Goal: Task Accomplishment & Management: Manage account settings

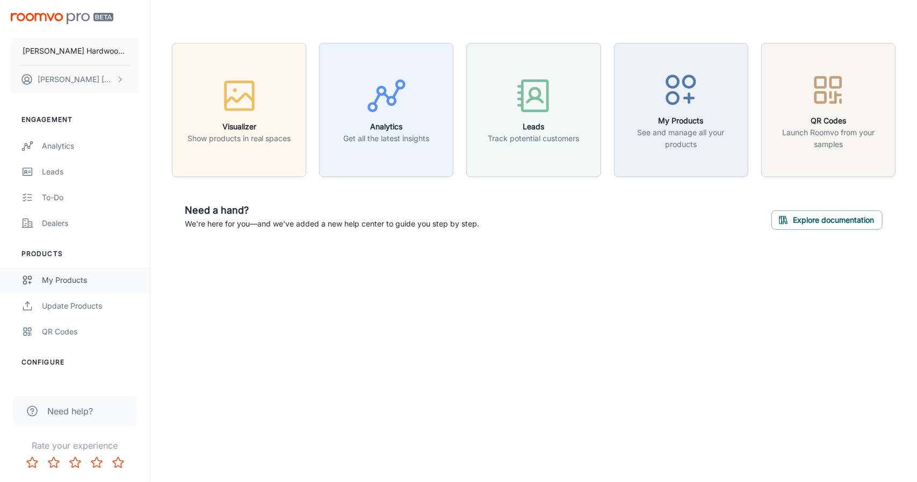
click at [92, 291] on link "My Products" at bounding box center [75, 280] width 150 height 26
click at [92, 288] on link "My Products" at bounding box center [75, 280] width 150 height 26
click at [95, 146] on div "Analytics" at bounding box center [90, 146] width 97 height 12
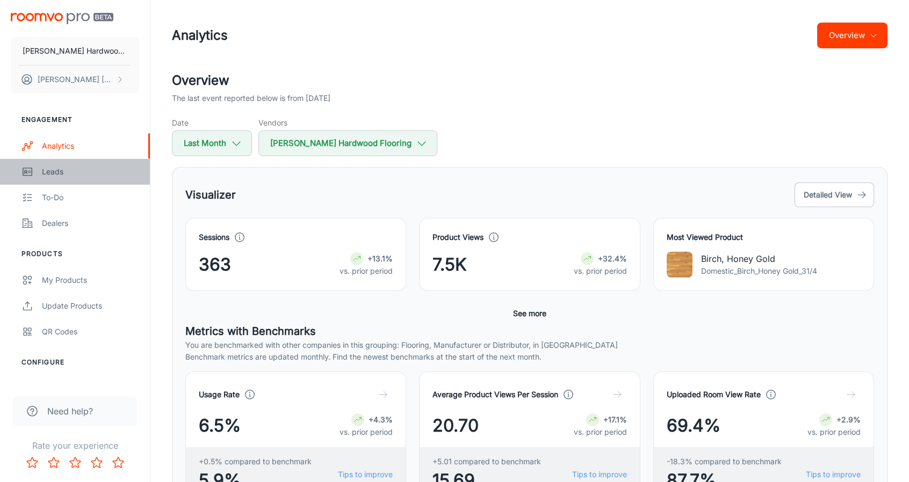
click at [97, 174] on div "Leads" at bounding box center [90, 172] width 97 height 12
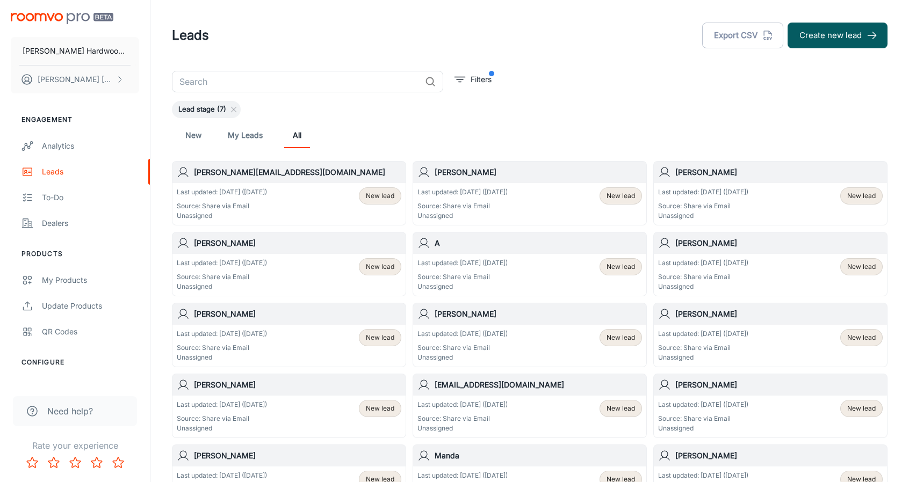
click at [101, 194] on div "To-do" at bounding box center [90, 198] width 97 height 12
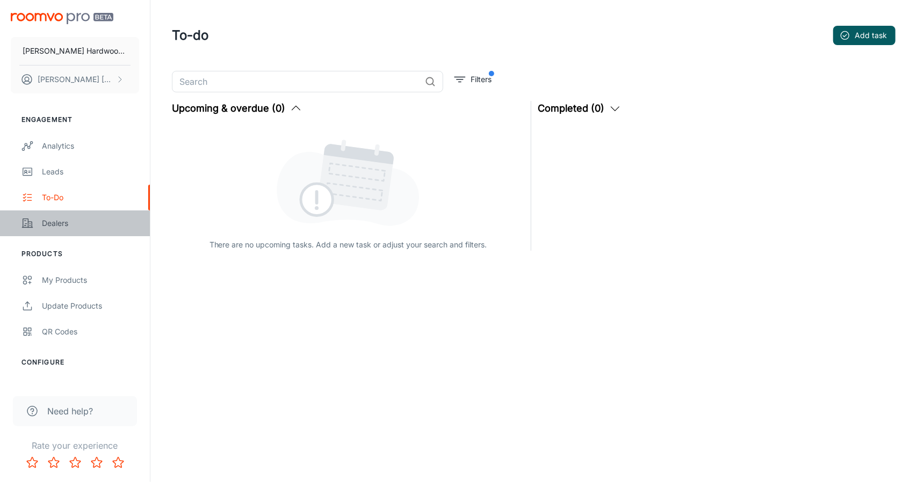
click at [115, 228] on div "Dealers" at bounding box center [90, 223] width 97 height 12
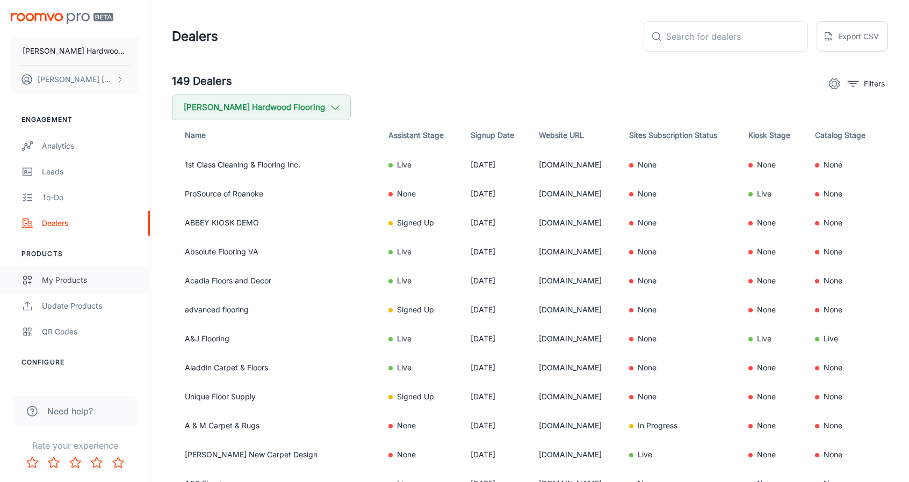
click at [63, 280] on div "My Products" at bounding box center [90, 280] width 97 height 12
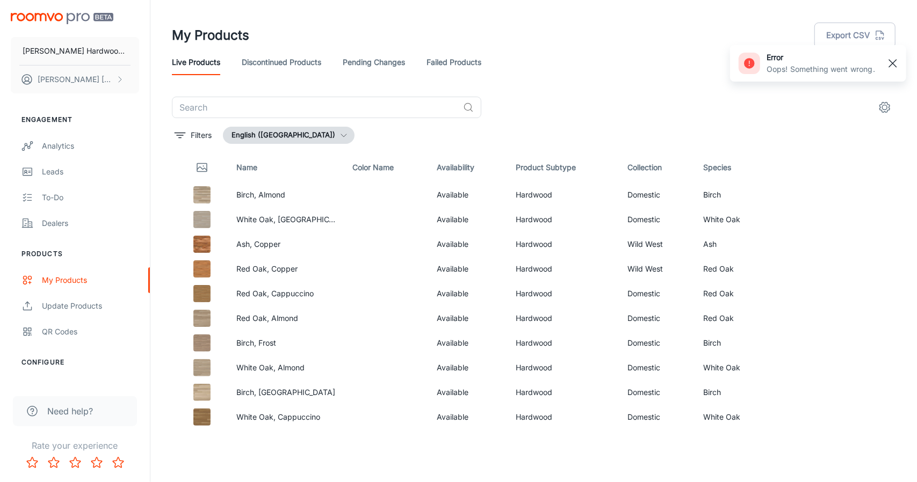
click at [896, 62] on rect "button" at bounding box center [892, 63] width 13 height 13
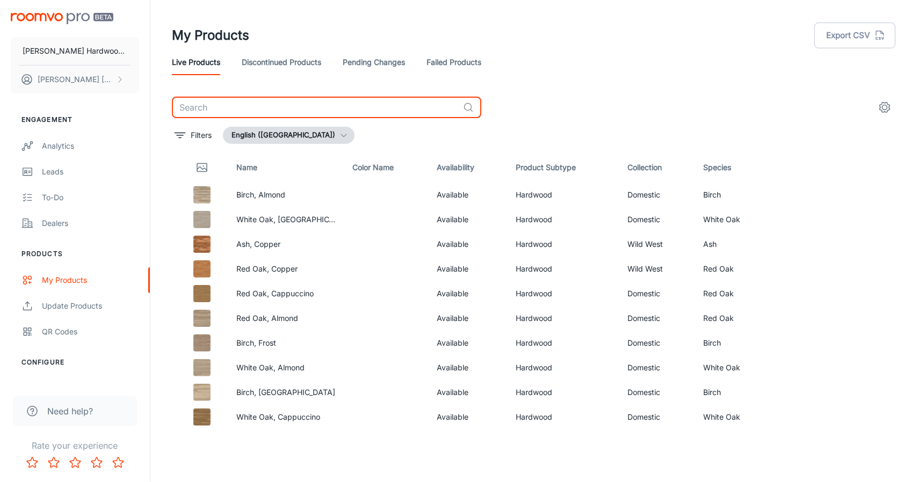
click at [327, 99] on input "text" at bounding box center [315, 107] width 287 height 21
type input "glacier"
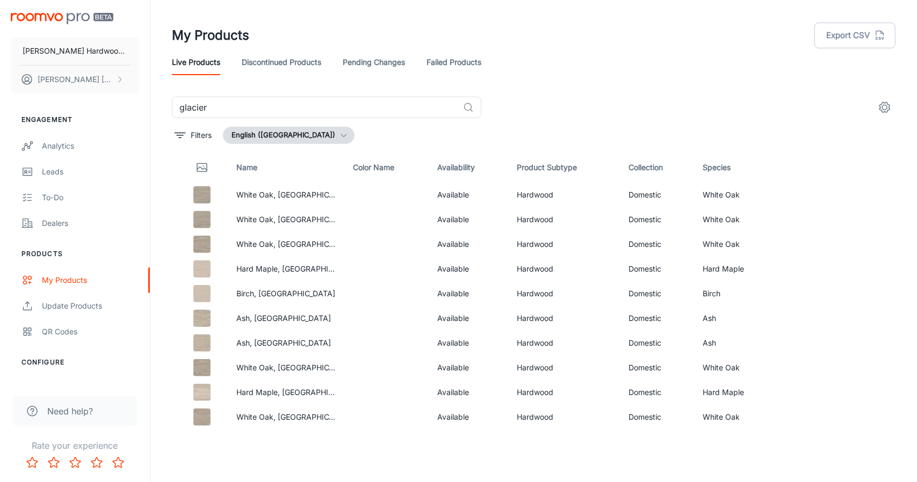
click at [441, 56] on link "Failed Products" at bounding box center [453, 62] width 55 height 26
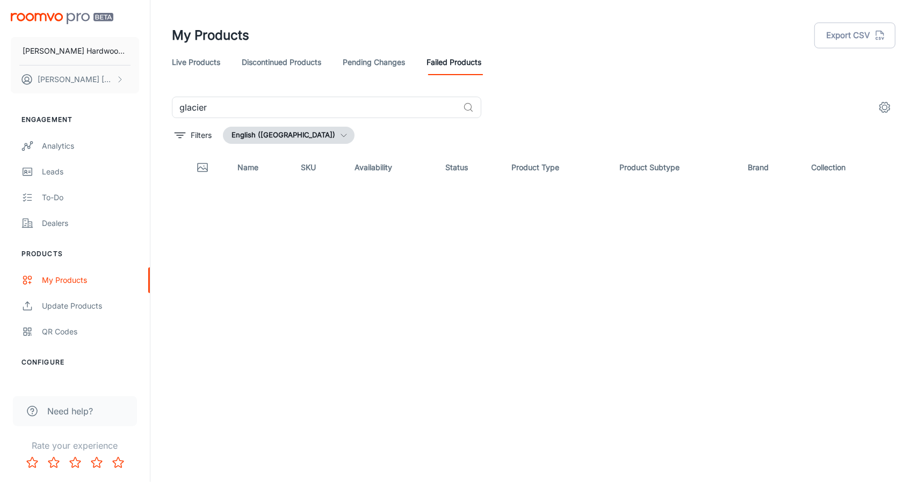
click at [375, 57] on link "Pending Changes" at bounding box center [374, 62] width 62 height 26
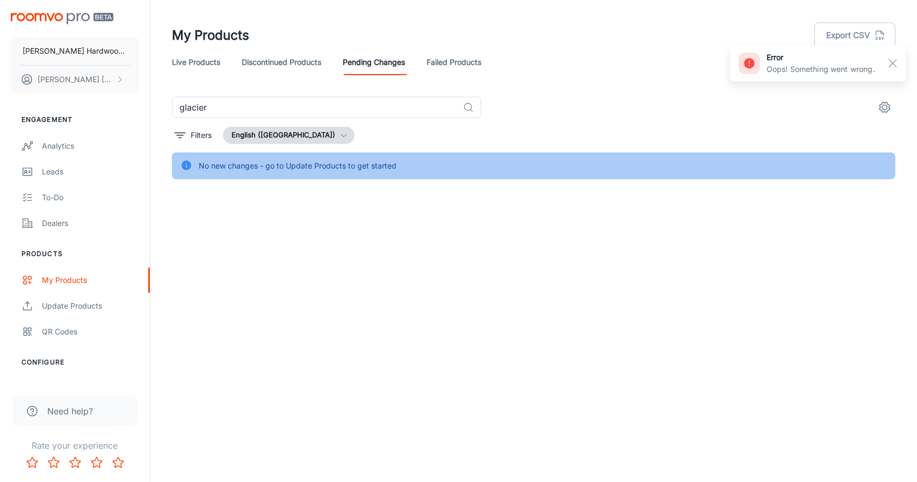
click at [288, 57] on link "Discontinued Products" at bounding box center [281, 62] width 79 height 26
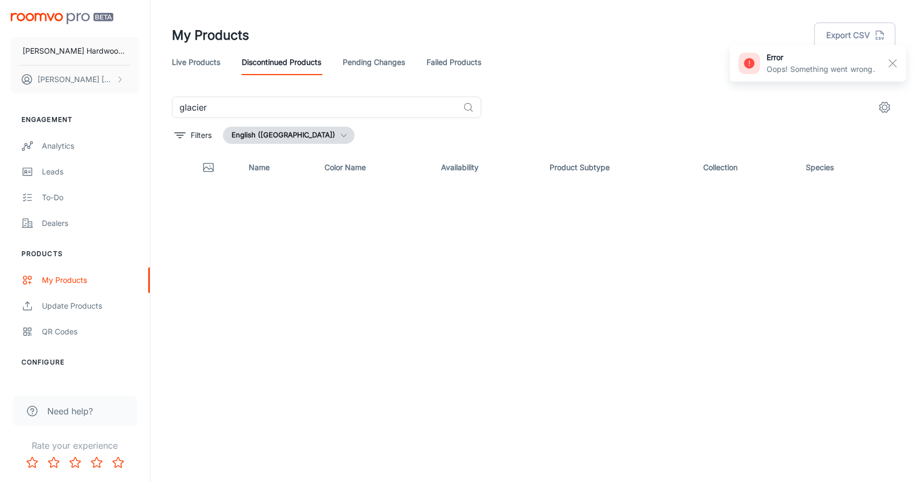
click at [206, 67] on link "Live Products" at bounding box center [196, 62] width 48 height 26
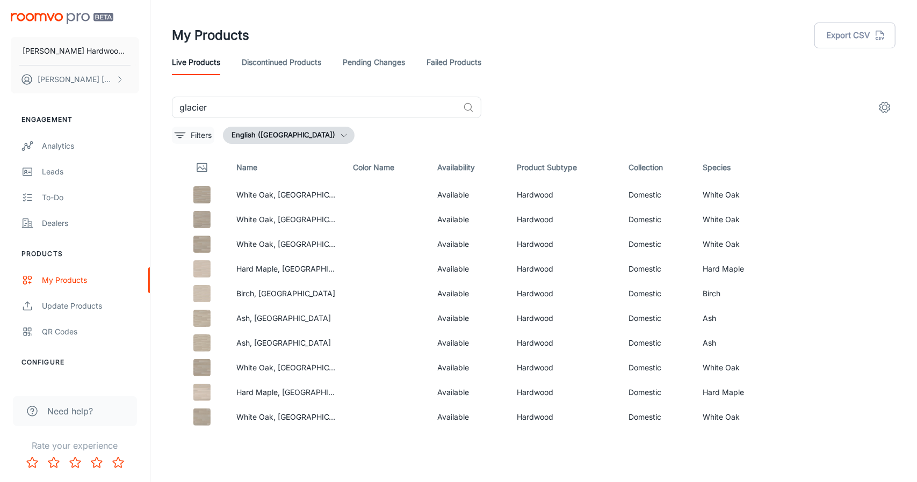
click at [199, 139] on p "Filters" at bounding box center [201, 135] width 21 height 12
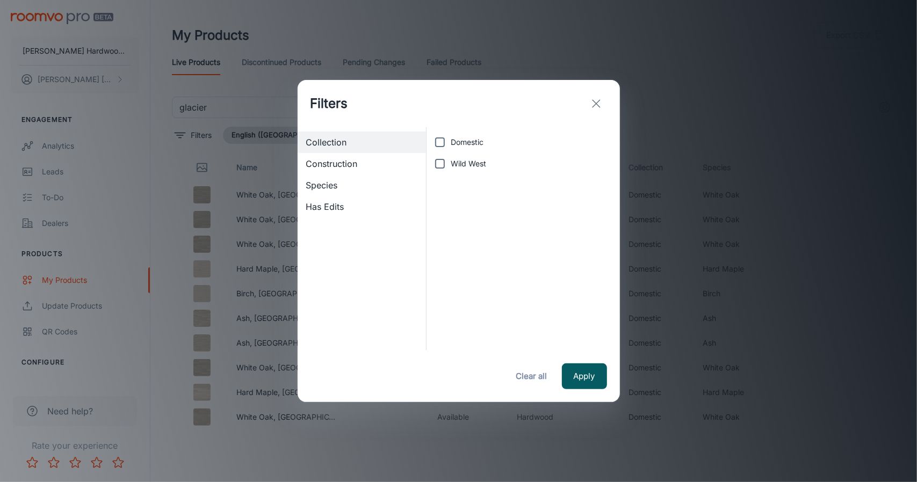
click at [371, 165] on span "Construction" at bounding box center [362, 163] width 112 height 13
click at [352, 178] on div "Species" at bounding box center [362, 185] width 129 height 21
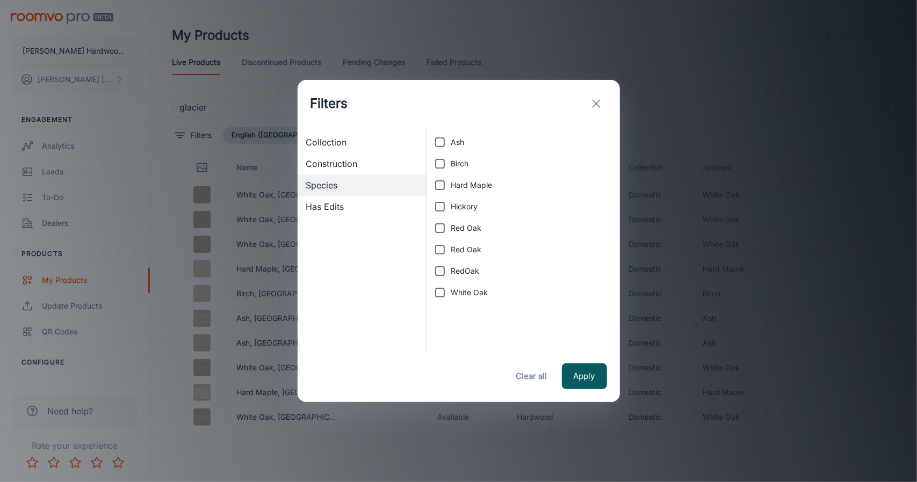
click at [473, 300] on label "White Oak" at bounding box center [520, 292] width 182 height 21
click at [451, 300] on input "White Oak" at bounding box center [439, 292] width 21 height 21
checkbox input "true"
click at [592, 385] on button "Apply" at bounding box center [584, 377] width 45 height 26
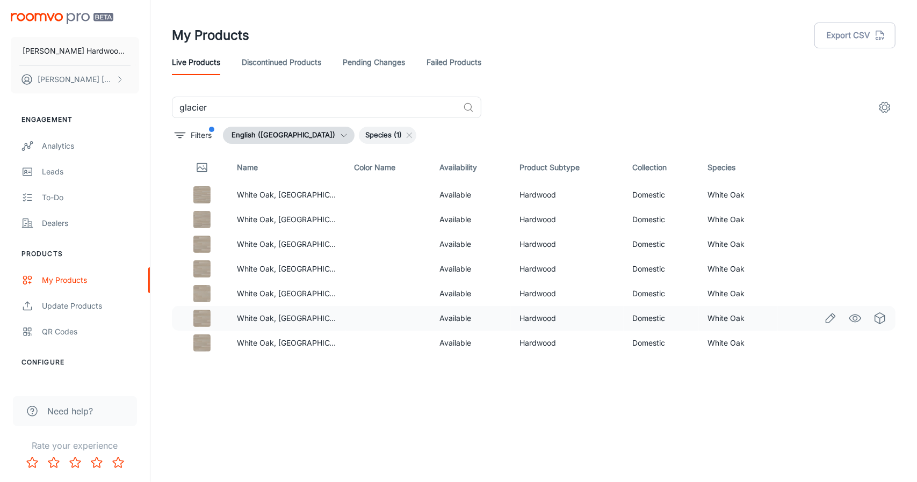
click at [860, 315] on icon "See in Visualizer" at bounding box center [854, 318] width 13 height 13
click at [405, 134] on icon at bounding box center [409, 135] width 9 height 9
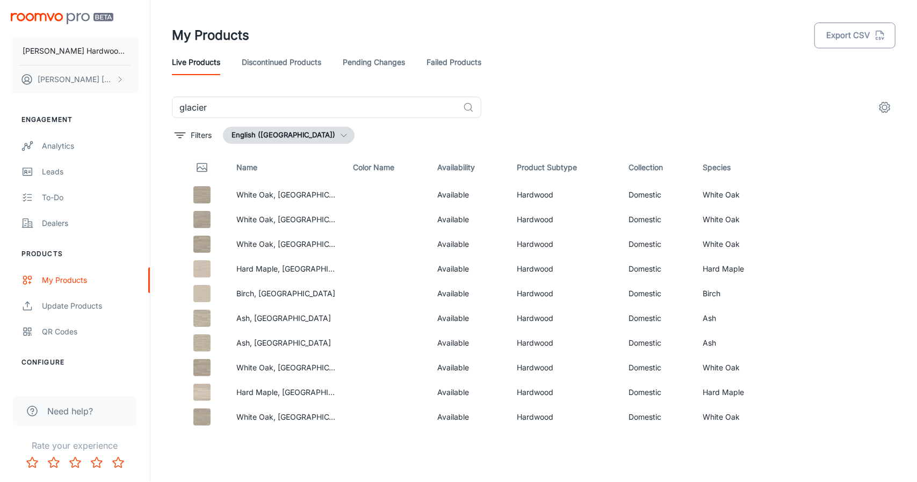
click at [839, 33] on button "Export CSV" at bounding box center [854, 36] width 81 height 26
click at [636, 67] on p "Product export started. You will receive an email when the export is ready." at bounding box center [740, 69] width 267 height 12
click at [816, 127] on div "Filters English ([GEOGRAPHIC_DATA])" at bounding box center [533, 135] width 723 height 17
click at [811, 65] on p "Product export started. You will receive an email when the export is ready." at bounding box center [740, 69] width 267 height 12
click at [588, 57] on rect at bounding box center [590, 63] width 13 height 13
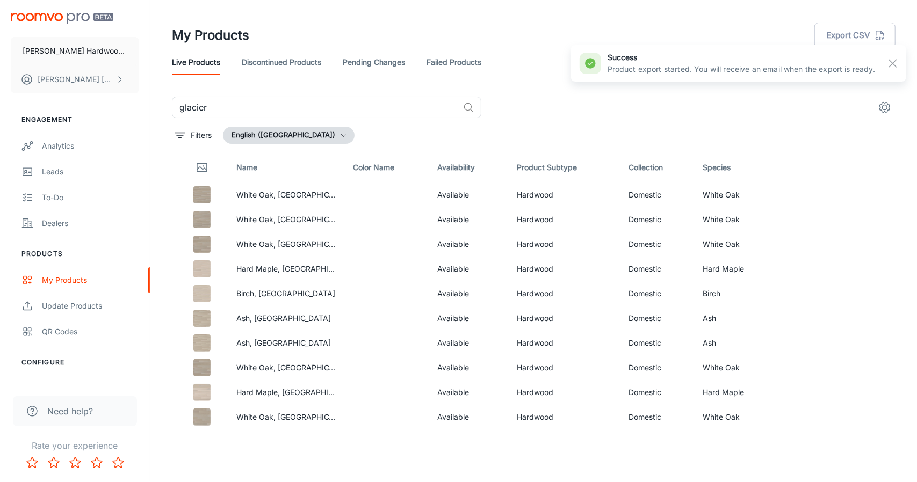
click at [813, 99] on div "glacier ​" at bounding box center [533, 107] width 723 height 21
click at [895, 63] on rect "button" at bounding box center [892, 63] width 13 height 13
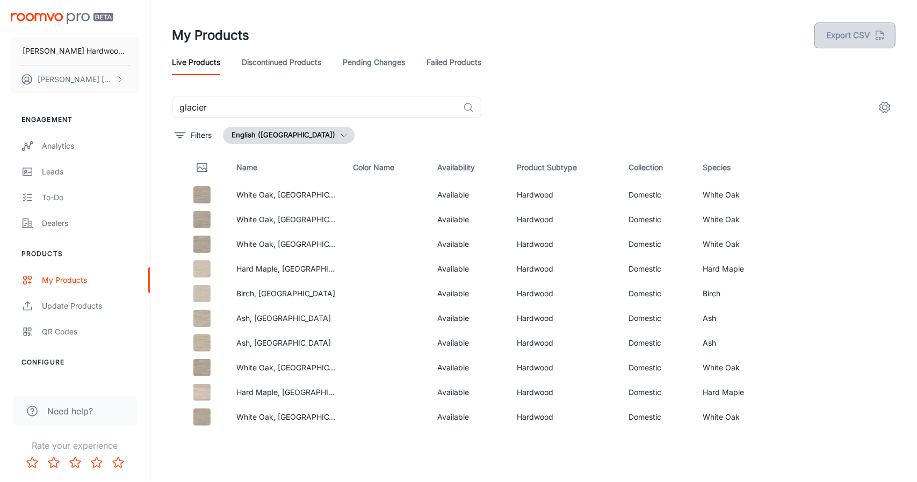
click at [868, 40] on button "Export CSV" at bounding box center [854, 36] width 81 height 26
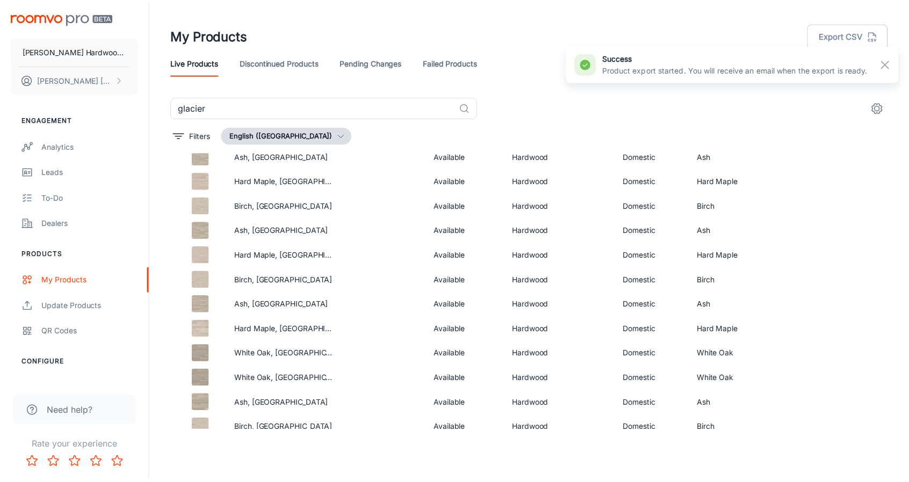
scroll to position [345, 0]
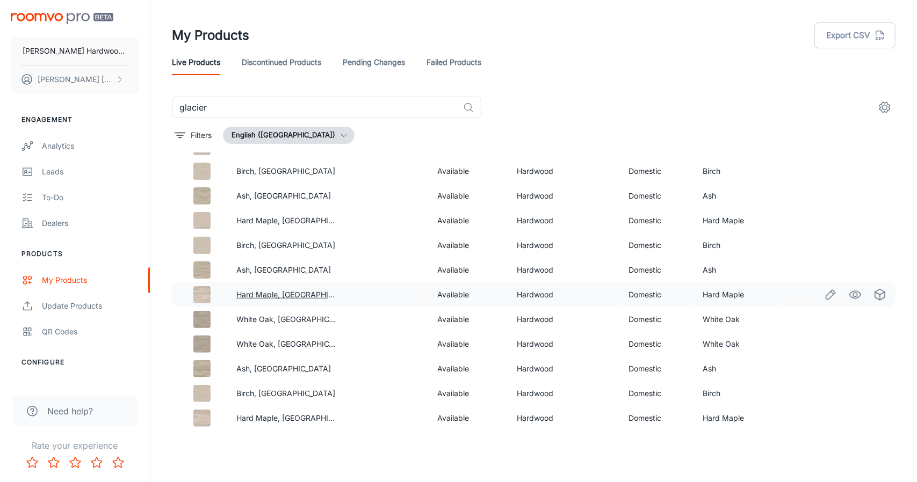
click at [266, 292] on link "Hard Maple, [GEOGRAPHIC_DATA]" at bounding box center [297, 294] width 122 height 9
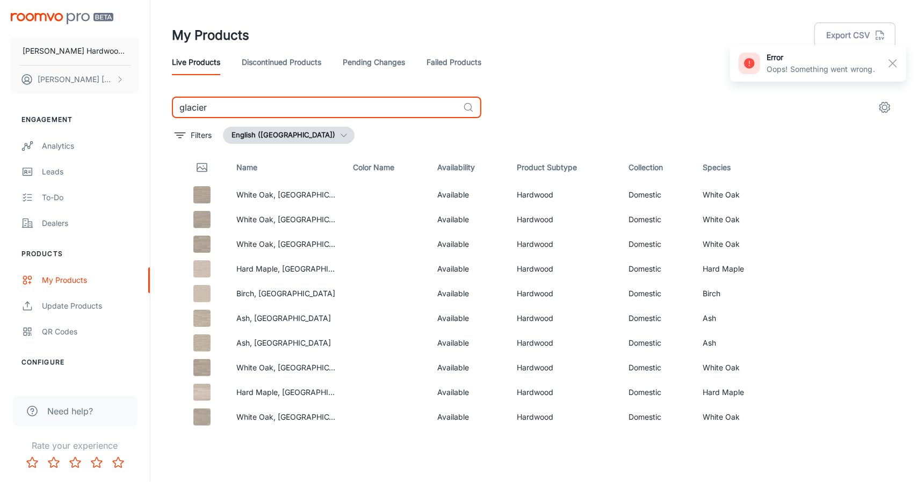
click at [387, 105] on input "glacier" at bounding box center [315, 107] width 287 height 21
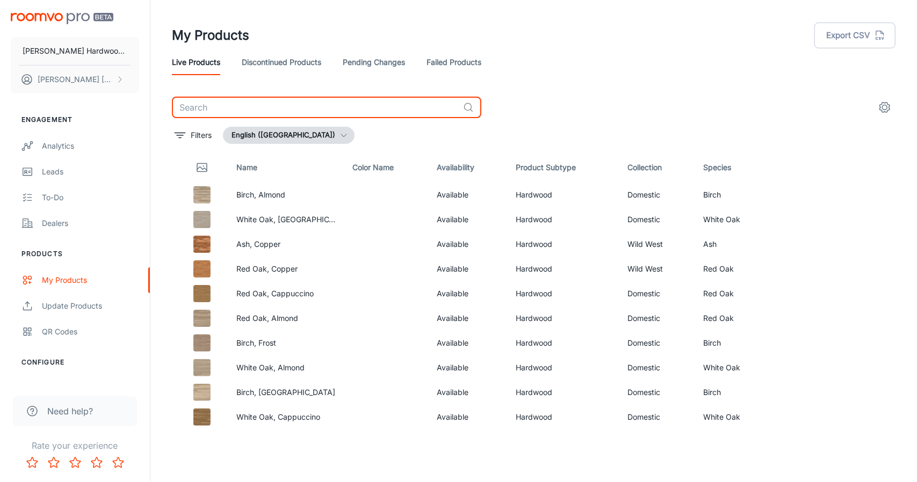
click at [339, 133] on icon "button" at bounding box center [343, 135] width 9 height 9
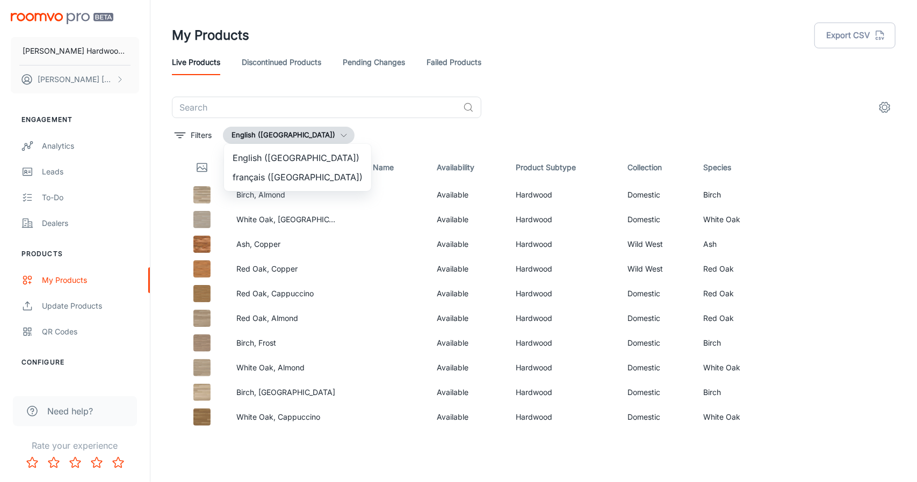
click at [293, 133] on div at bounding box center [458, 241] width 917 height 482
click at [843, 31] on button "Export CSV" at bounding box center [854, 36] width 81 height 26
